Goal: Task Accomplishment & Management: Manage account settings

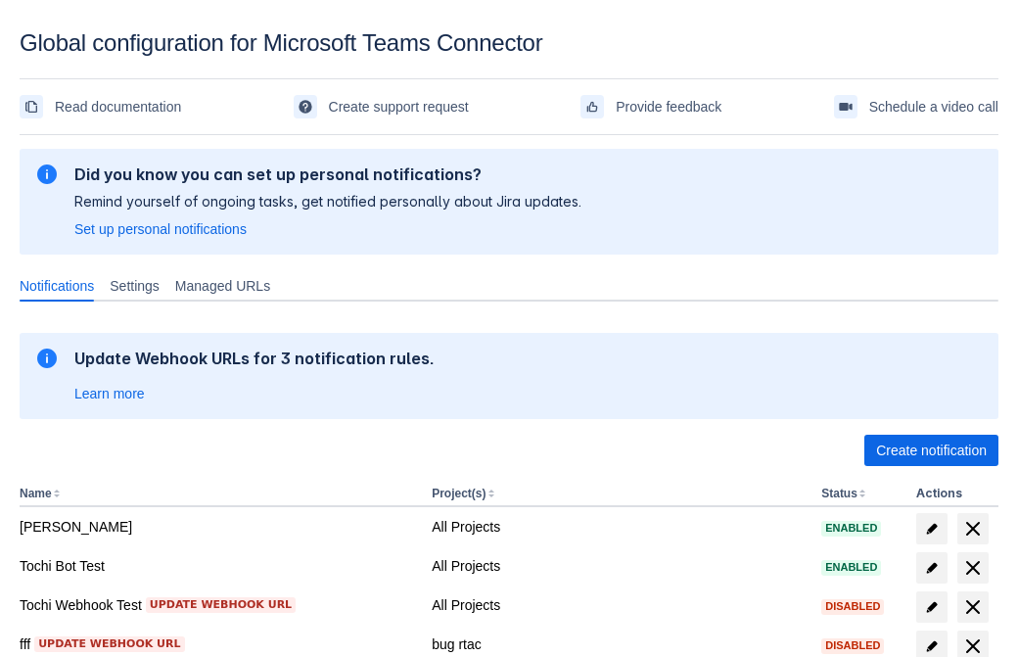
click at [930, 450] on span "Create notification" at bounding box center [931, 449] width 111 height 31
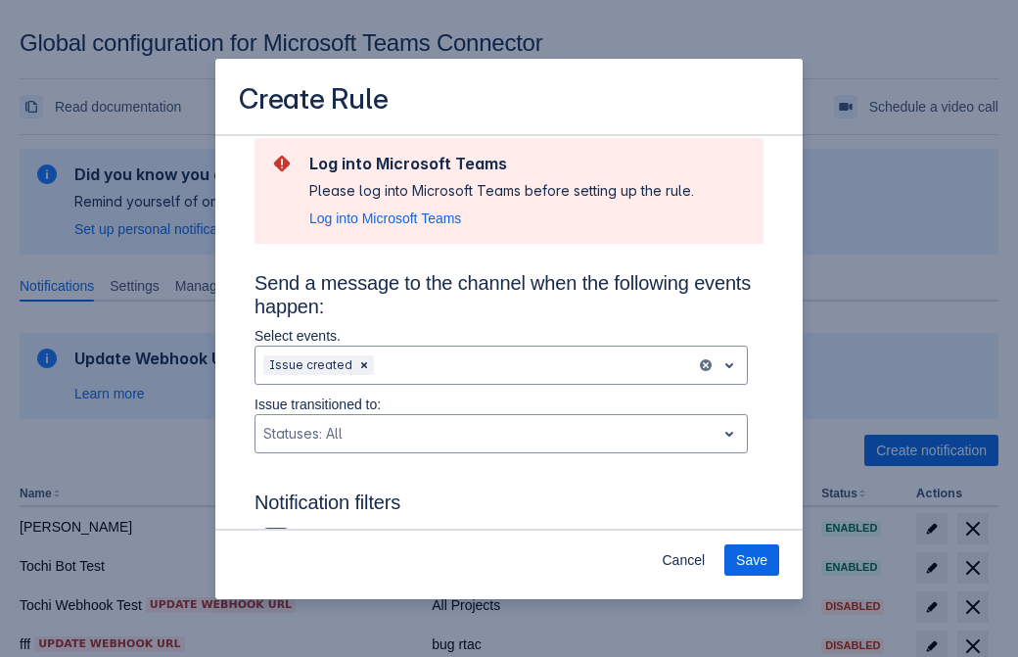
type input "RuleName-968885New Rule (42)"
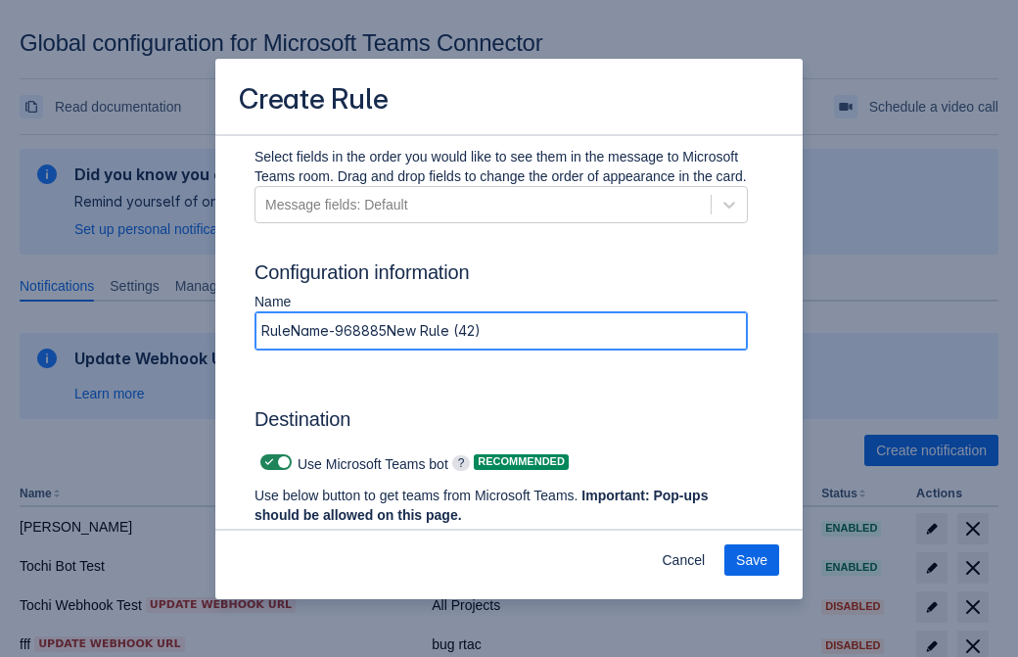
click at [363, 536] on span "Authenticate in Microsoft Teams" at bounding box center [363, 551] width 194 height 31
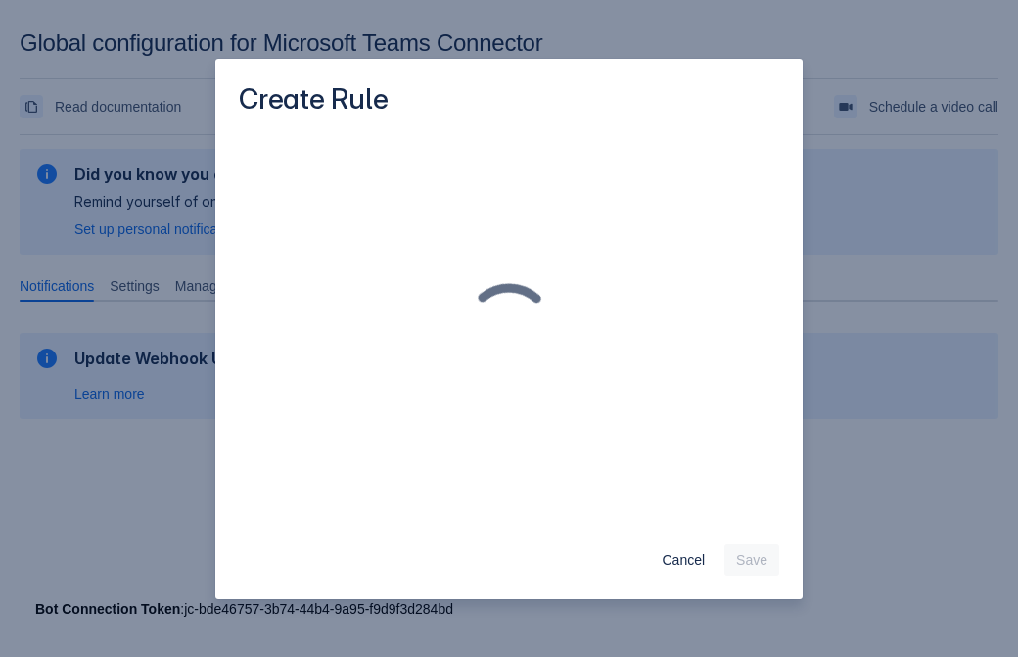
scroll to position [0, 0]
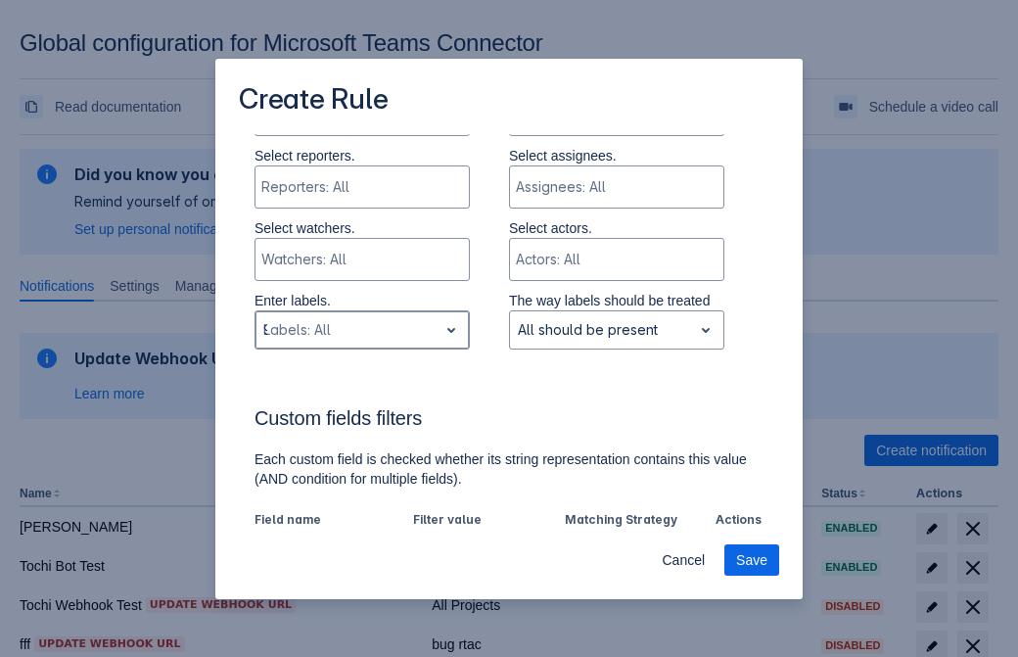
type input "968885_label"
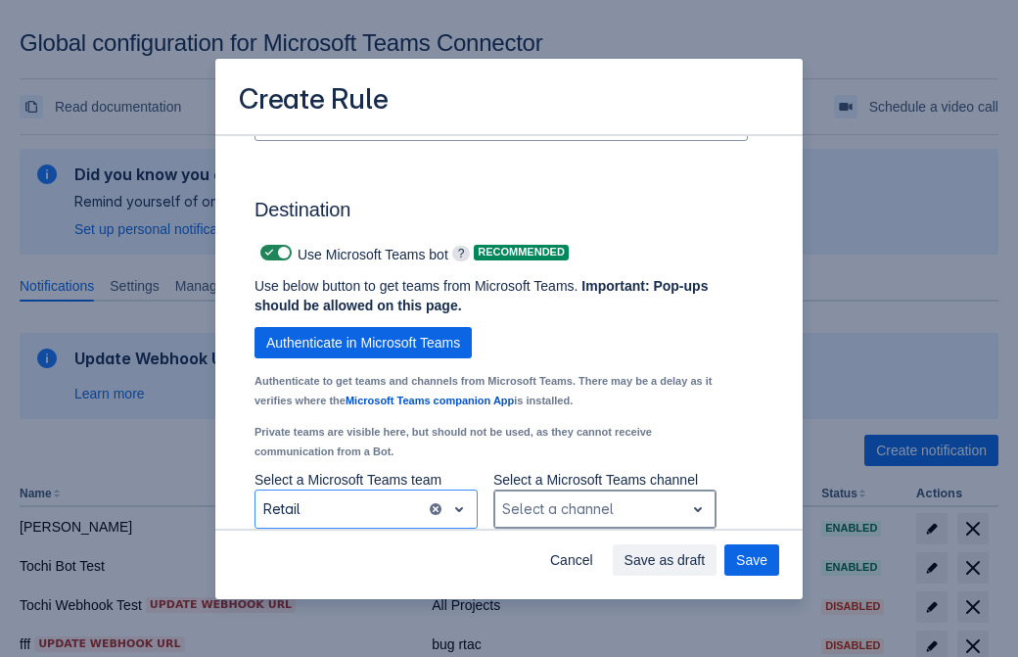
click at [604, 509] on div "Scrollable content" at bounding box center [589, 508] width 174 height 23
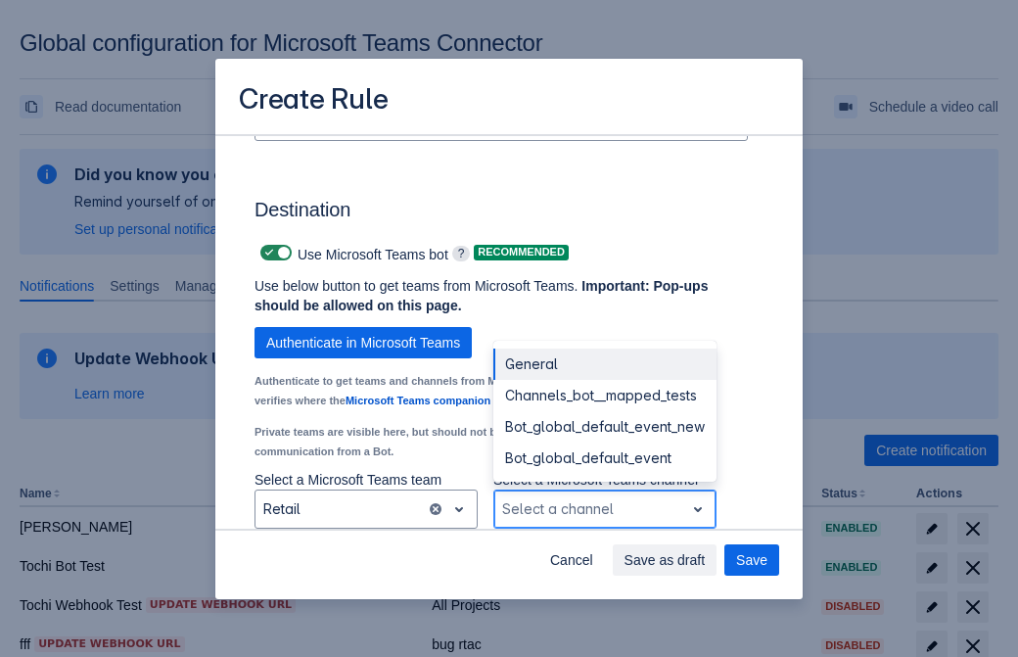
click at [604, 458] on div "Bot_global_default_event" at bounding box center [604, 457] width 223 height 31
click at [705, 560] on span "Save as draft" at bounding box center [664, 559] width 81 height 31
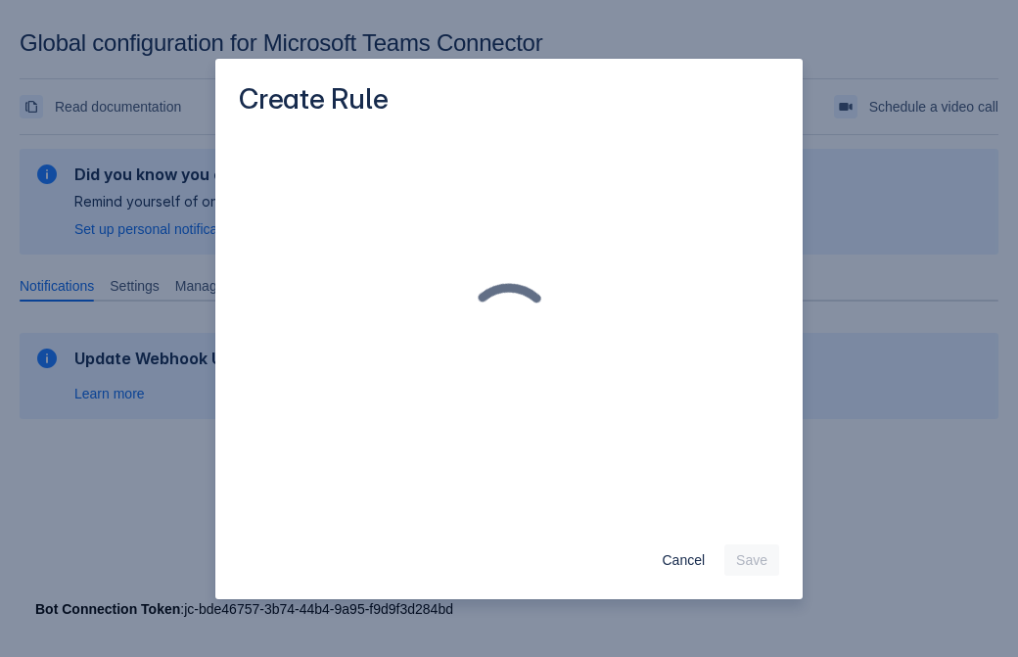
scroll to position [0, 0]
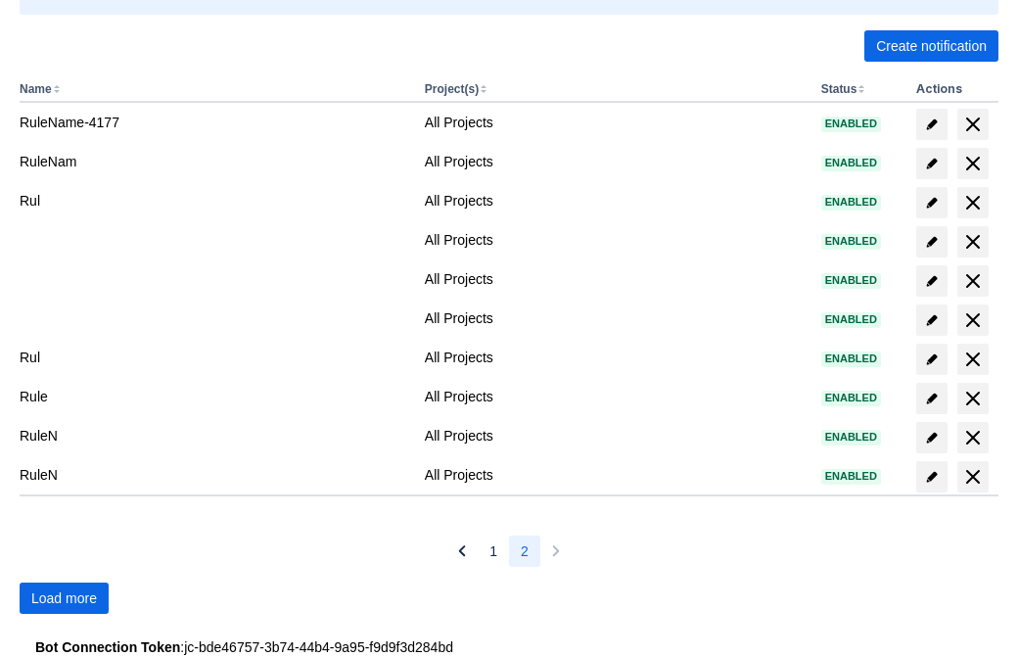
click at [64, 598] on span "Load more" at bounding box center [64, 597] width 66 height 31
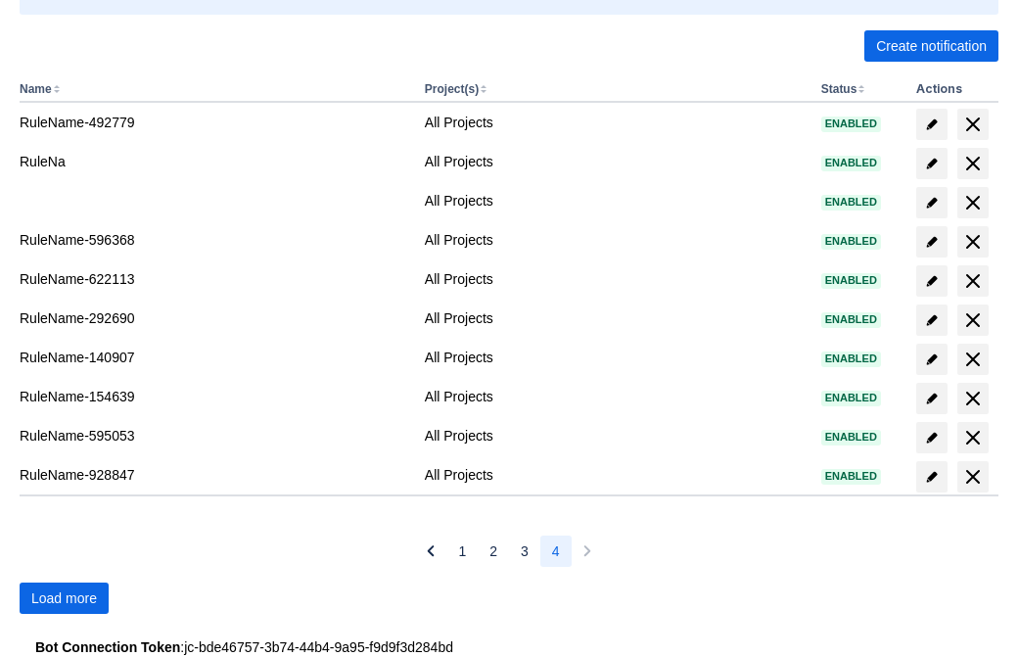
click at [64, 598] on span "Load more" at bounding box center [64, 597] width 66 height 31
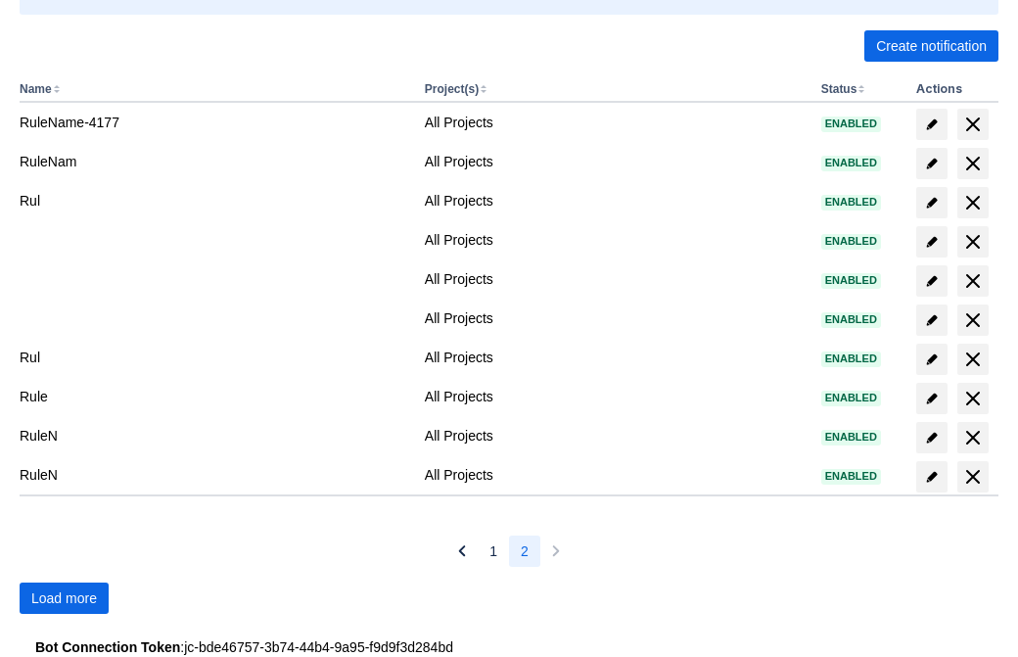
click at [64, 598] on span "Load more" at bounding box center [64, 597] width 66 height 31
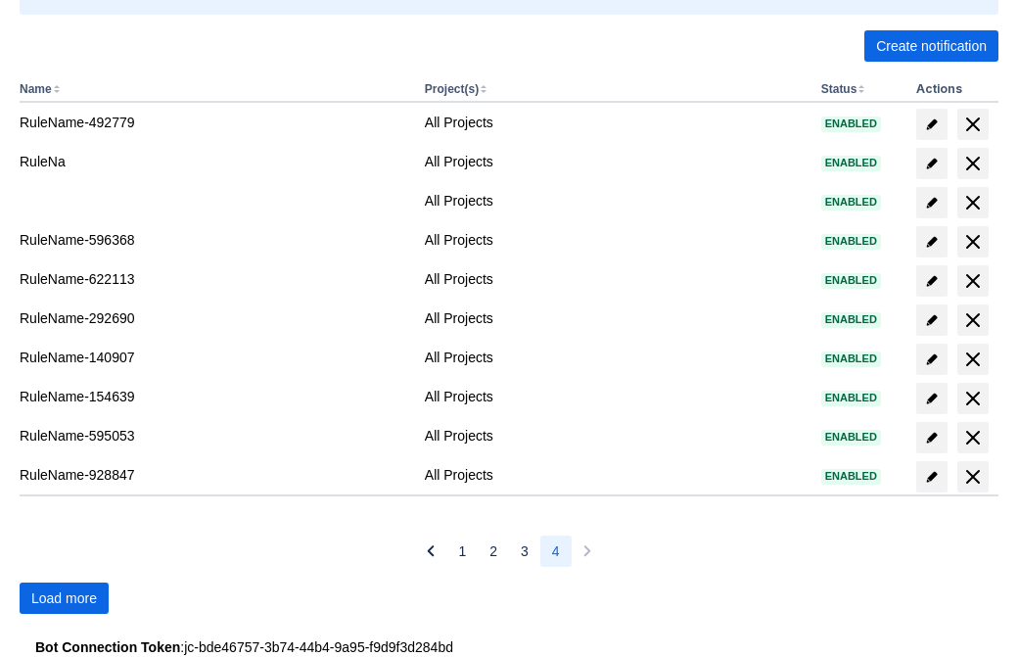
click at [64, 598] on span "Load more" at bounding box center [64, 597] width 66 height 31
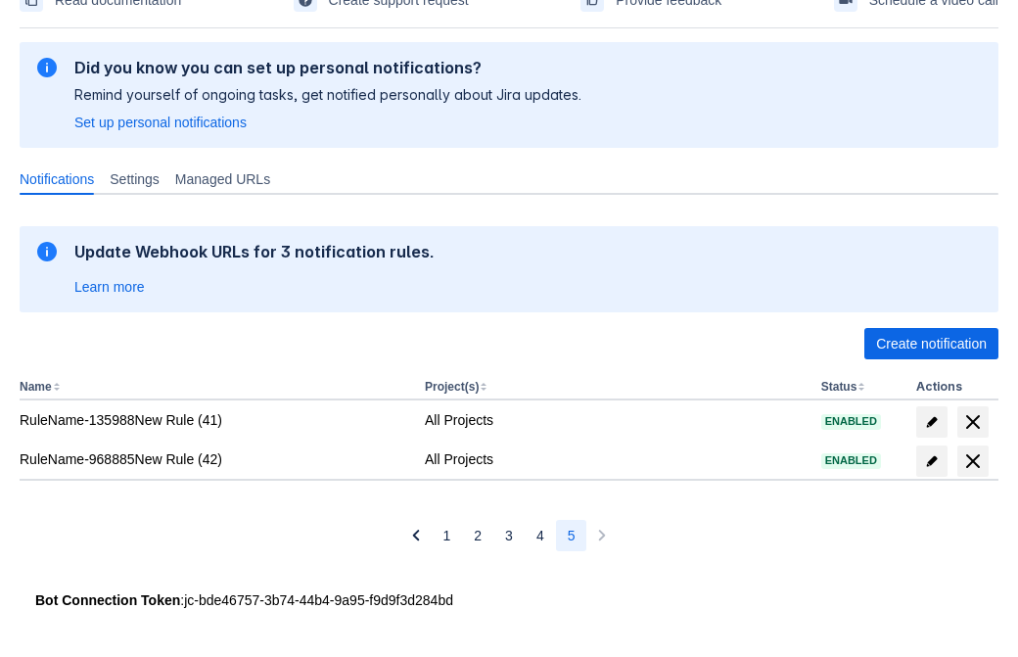
scroll to position [107, 0]
click at [972, 461] on span "delete" at bounding box center [972, 460] width 23 height 23
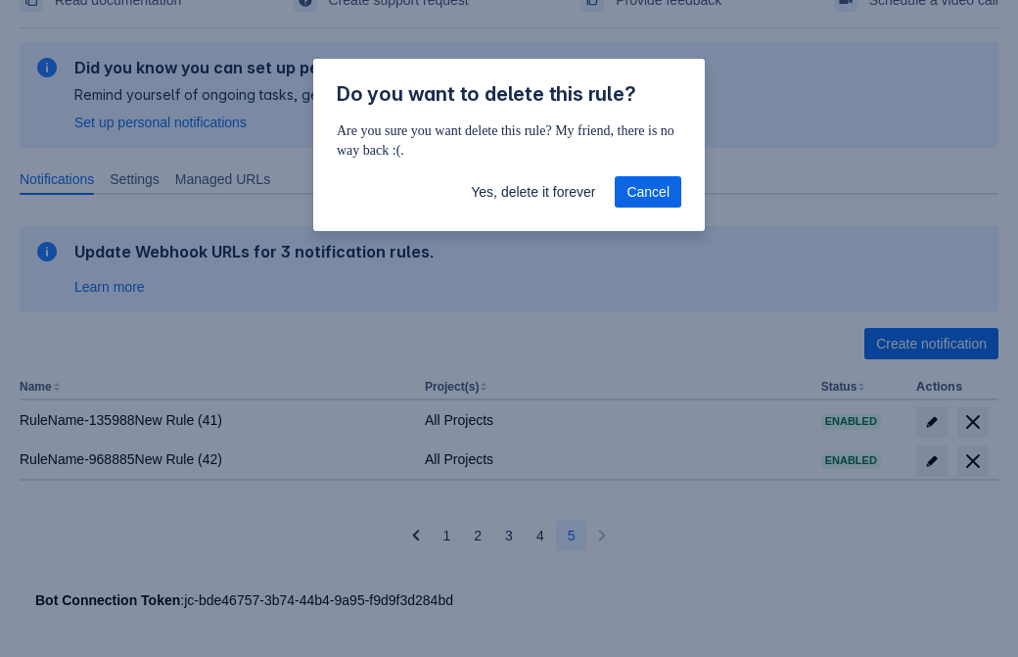
click at [532, 192] on span "Yes, delete it forever" at bounding box center [533, 191] width 124 height 31
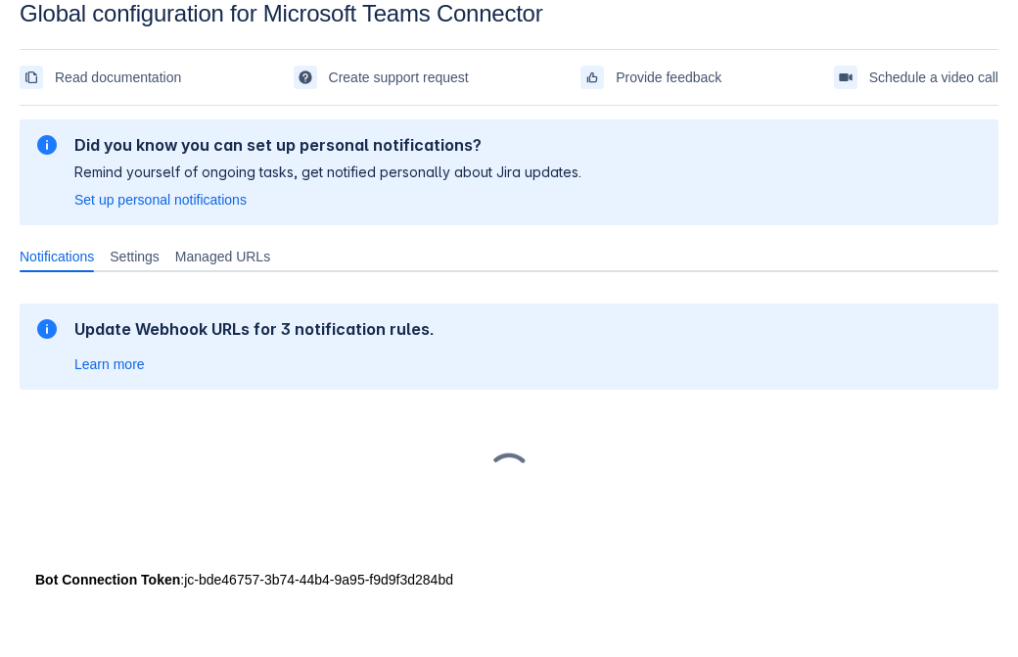
scroll to position [29, 0]
